Goal: Obtain resource: Obtain resource

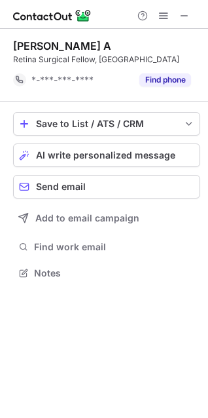
scroll to position [264, 208]
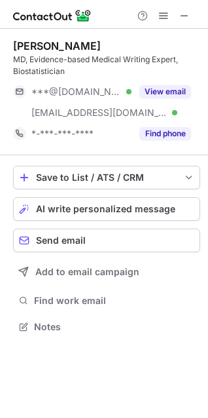
scroll to position [318, 208]
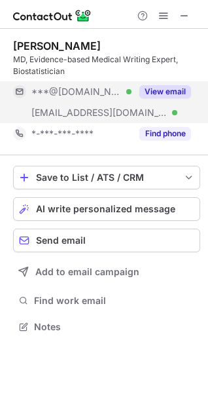
click at [167, 96] on button "View email" at bounding box center [166, 91] width 52 height 13
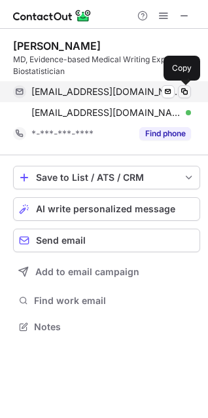
click at [185, 92] on span at bounding box center [185, 92] width 10 height 10
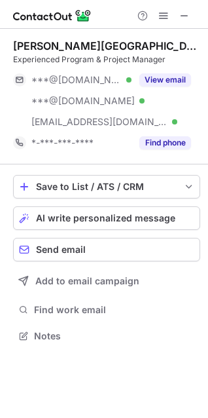
scroll to position [327, 208]
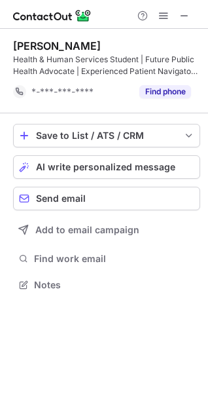
scroll to position [276, 208]
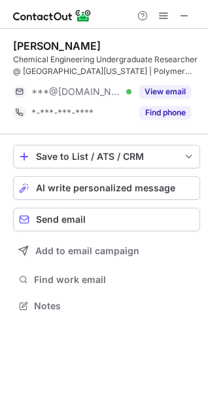
scroll to position [297, 208]
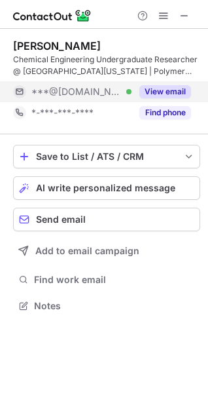
click at [172, 87] on button "View email" at bounding box center [166, 91] width 52 height 13
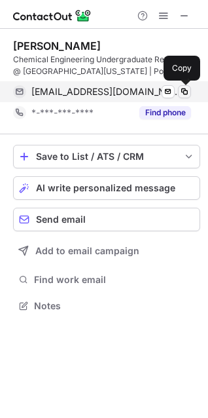
click at [182, 90] on span at bounding box center [185, 92] width 10 height 10
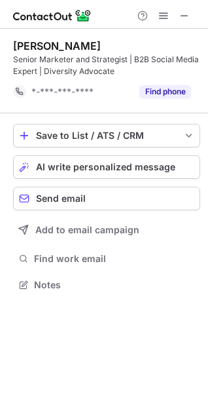
scroll to position [276, 208]
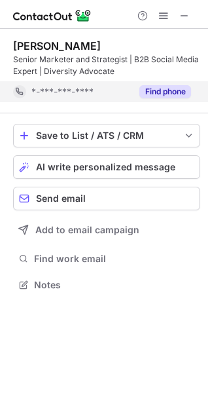
click at [107, 96] on div "*-***-***-****" at bounding box center [81, 92] width 100 height 12
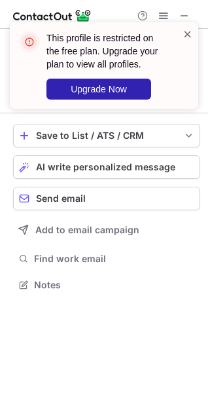
click at [186, 33] on span at bounding box center [188, 34] width 10 height 13
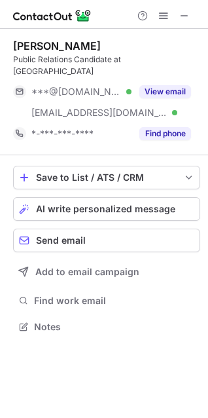
scroll to position [318, 208]
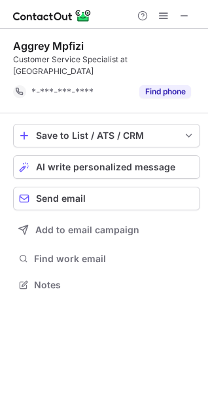
scroll to position [264, 208]
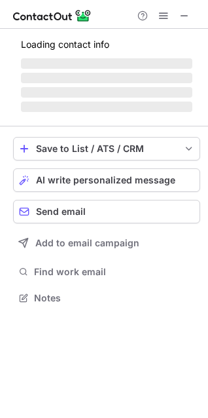
scroll to position [285, 208]
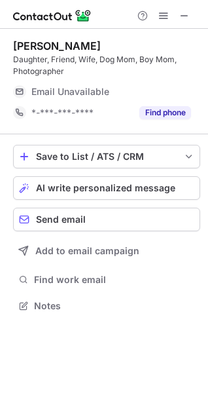
scroll to position [297, 208]
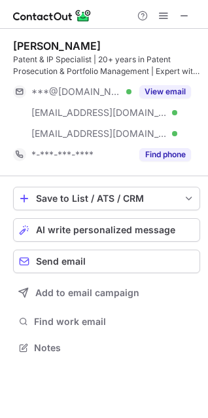
scroll to position [339, 208]
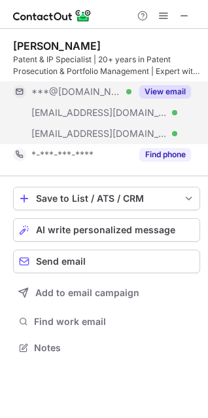
click at [163, 89] on button "View email" at bounding box center [166, 91] width 52 height 13
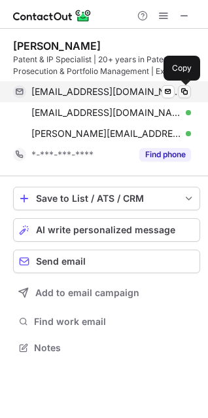
click at [184, 92] on span at bounding box center [185, 92] width 10 height 10
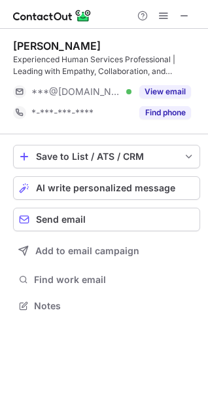
scroll to position [297, 208]
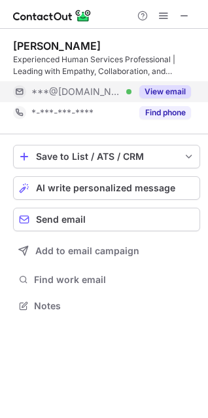
click at [166, 89] on button "View email" at bounding box center [166, 91] width 52 height 13
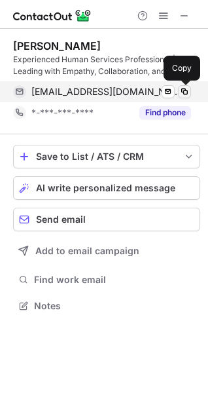
click at [182, 89] on span at bounding box center [185, 92] width 10 height 10
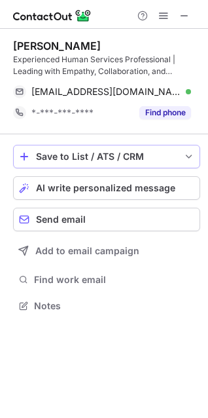
click at [25, 153] on span "save-profile-one-click" at bounding box center [24, 156] width 10 height 10
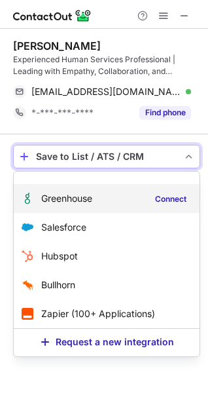
scroll to position [0, 0]
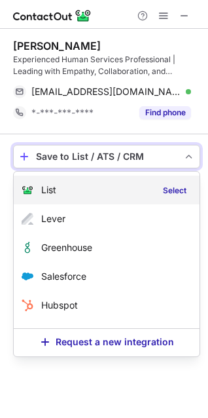
click at [52, 189] on span "List" at bounding box center [48, 190] width 15 height 10
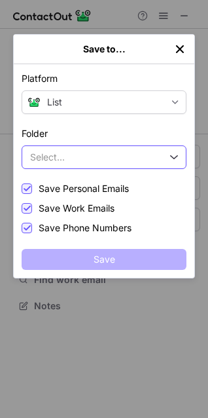
click at [64, 149] on button "Select..." at bounding box center [104, 158] width 165 height 24
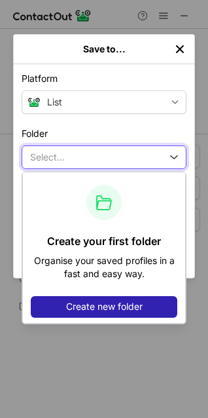
click at [65, 180] on div "Create your first folder Organise your saved profiles in a fast and easy way. C…" at bounding box center [104, 247] width 164 height 153
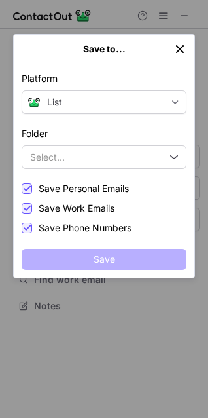
click at [64, 180] on div "Platform List List Select Lever Connect Greenhouse Connect Salesforce Connect H…" at bounding box center [104, 171] width 181 height 214
click at [31, 202] on label "Save Work Emails" at bounding box center [68, 208] width 93 height 12
click at [28, 225] on span at bounding box center [27, 229] width 10 height 10
click at [32, 204] on label "Save Work Emails" at bounding box center [68, 208] width 93 height 10
click at [31, 227] on div at bounding box center [27, 228] width 10 height 10
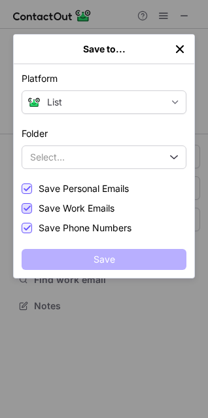
click at [29, 208] on span at bounding box center [27, 209] width 10 height 10
click at [26, 229] on span at bounding box center [27, 229] width 10 height 10
click at [66, 138] on label "Folder" at bounding box center [104, 133] width 165 height 13
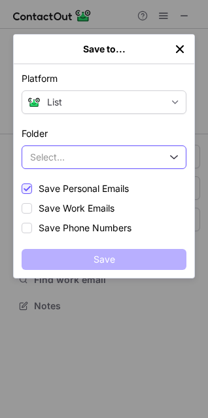
click at [63, 163] on span "Select..." at bounding box center [47, 157] width 35 height 10
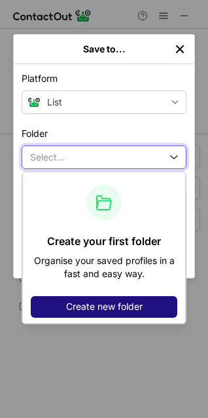
click at [73, 302] on span "Create new folder" at bounding box center [104, 307] width 77 height 10
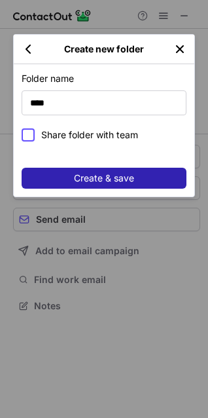
type input "****"
click at [36, 134] on label "Share folder with team" at bounding box center [104, 134] width 165 height 13
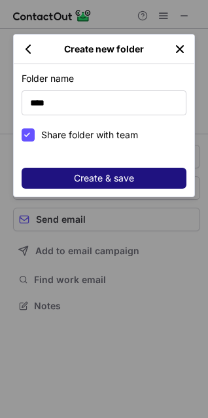
click at [67, 178] on button "Create & save" at bounding box center [104, 178] width 165 height 21
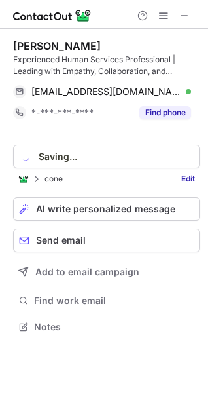
scroll to position [318, 208]
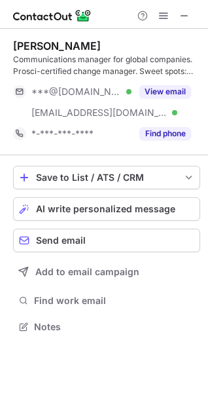
scroll to position [318, 208]
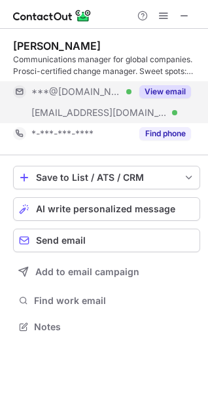
click at [155, 86] on button "View email" at bounding box center [166, 91] width 52 height 13
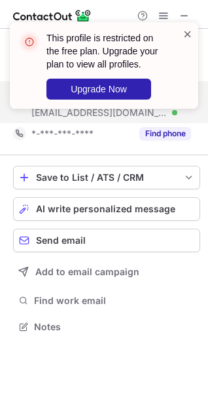
click at [189, 33] on span at bounding box center [188, 34] width 10 height 13
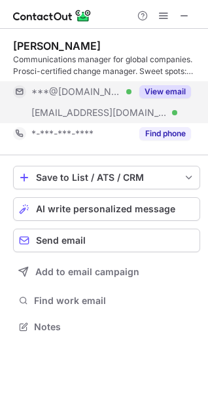
click at [168, 94] on button "View email" at bounding box center [166, 91] width 52 height 13
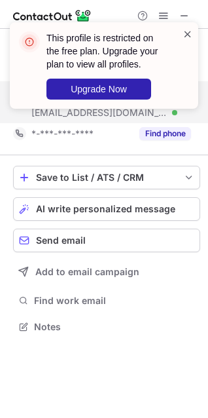
click at [187, 38] on span at bounding box center [188, 34] width 10 height 13
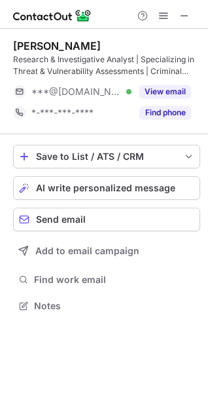
scroll to position [297, 208]
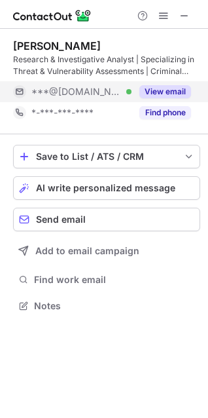
click at [163, 91] on button "View email" at bounding box center [166, 91] width 52 height 13
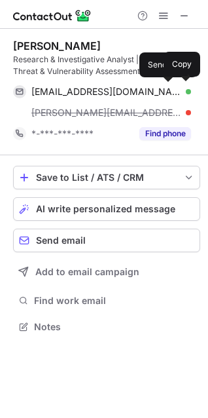
scroll to position [318, 208]
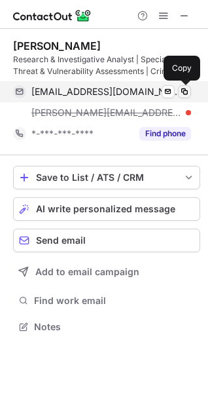
click at [182, 88] on span at bounding box center [185, 92] width 10 height 10
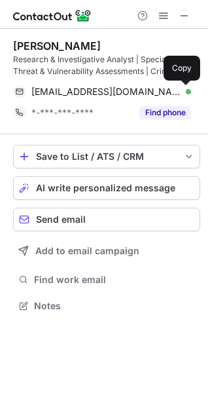
scroll to position [297, 208]
